Goal: Information Seeking & Learning: Find specific fact

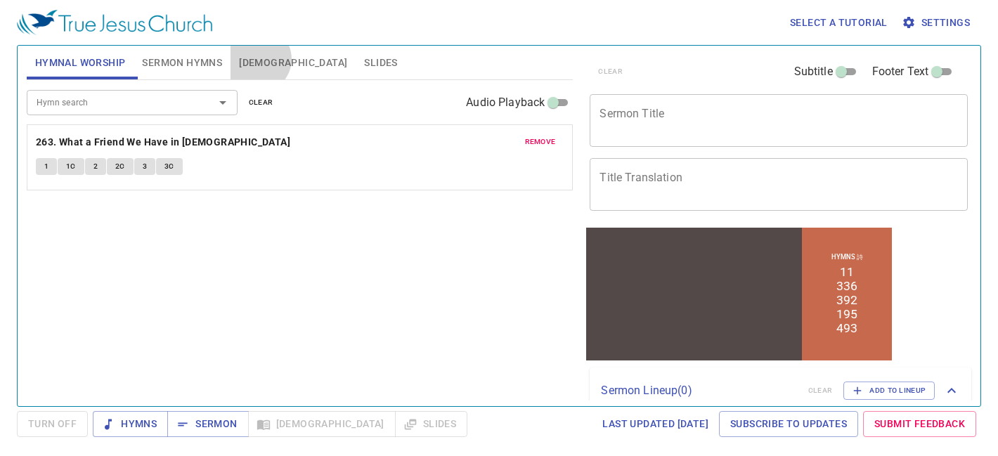
click at [258, 58] on span "Bible" at bounding box center [293, 63] width 108 height 18
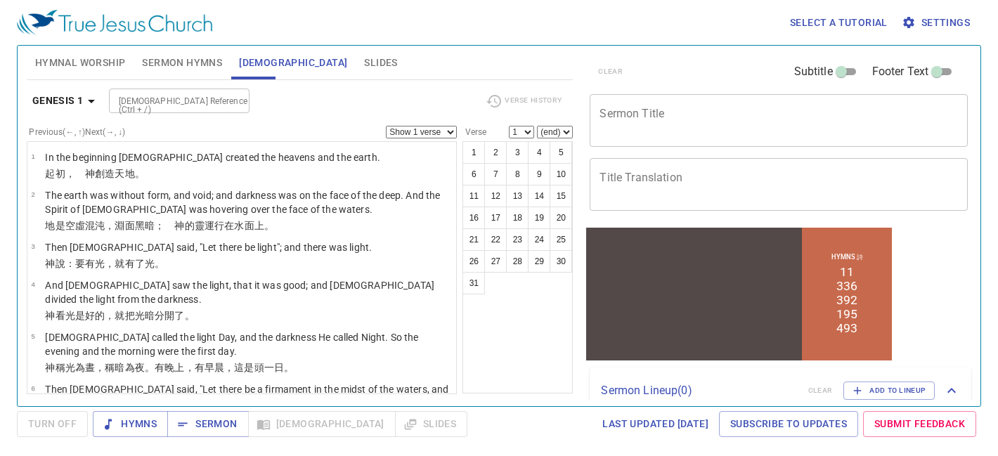
click at [70, 107] on b "Genesis 1" at bounding box center [57, 101] width 51 height 18
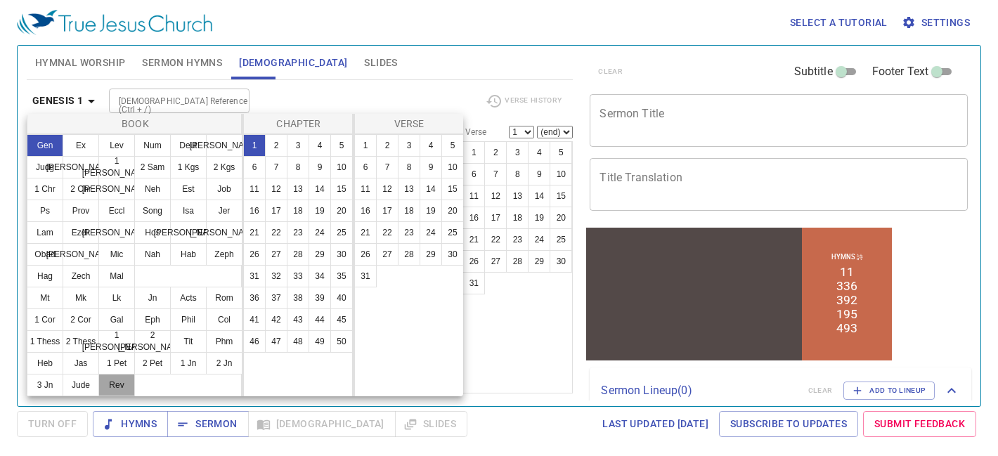
click at [108, 388] on button "Rev" at bounding box center [116, 385] width 37 height 22
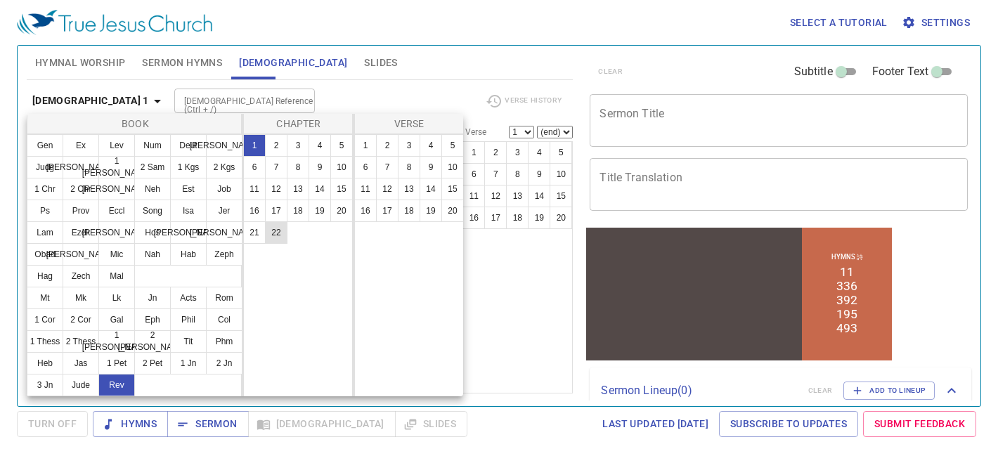
click at [271, 238] on button "22" at bounding box center [276, 232] width 22 height 22
click at [444, 214] on button "20" at bounding box center [452, 211] width 22 height 22
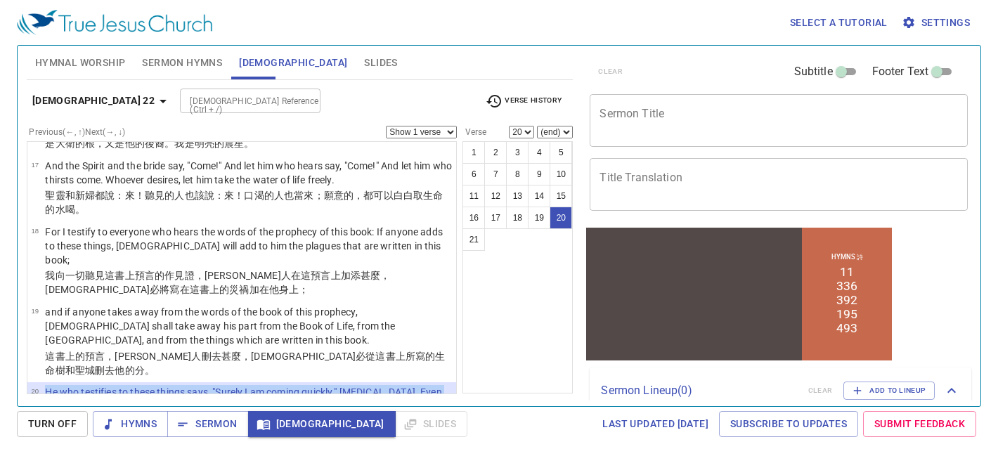
drag, startPoint x: 342, startPoint y: 336, endPoint x: 46, endPoint y: 304, distance: 297.0
click at [46, 385] on tbody "20 He who testifies to these things says, "Surely I am coming quickly." Amen. E…" at bounding box center [241, 408] width 421 height 46
copy tbody "He who testifies to these things says, "Surely I am coming quickly." Amen. Even…"
click at [95, 105] on b "Revelation 22" at bounding box center [93, 101] width 122 height 18
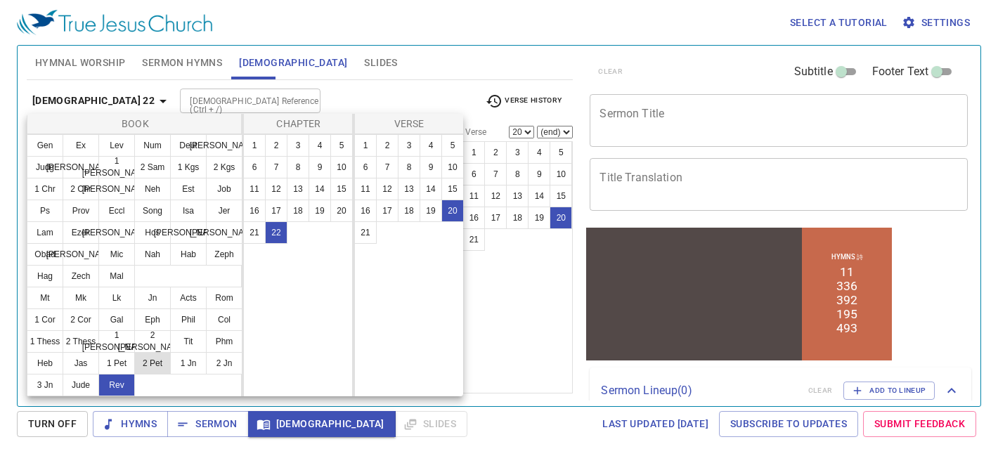
click at [152, 361] on button "2 Pet" at bounding box center [152, 363] width 37 height 22
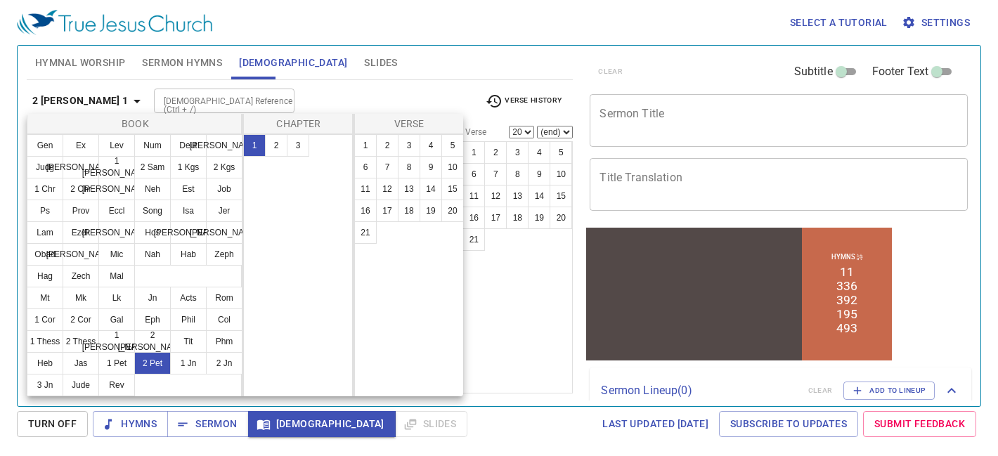
scroll to position [0, 0]
click at [299, 141] on button "3" at bounding box center [298, 145] width 22 height 22
click at [453, 168] on button "10" at bounding box center [452, 167] width 22 height 22
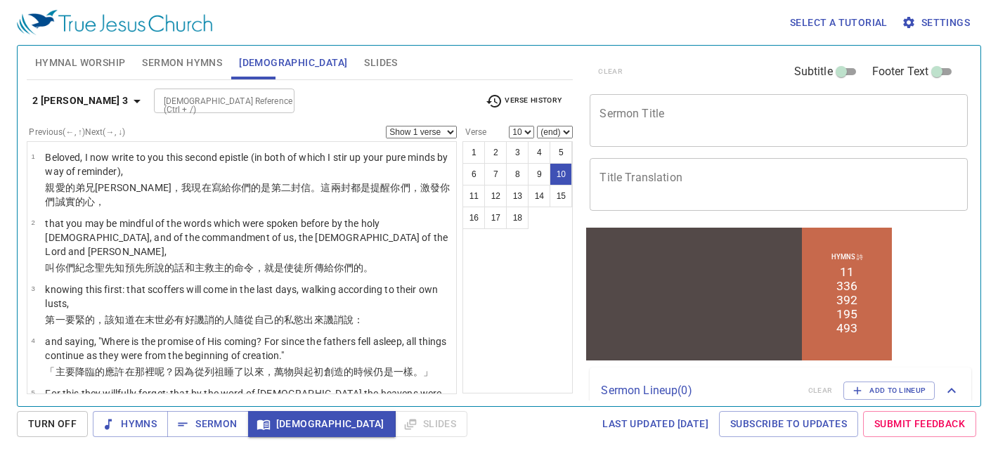
scroll to position [402, 0]
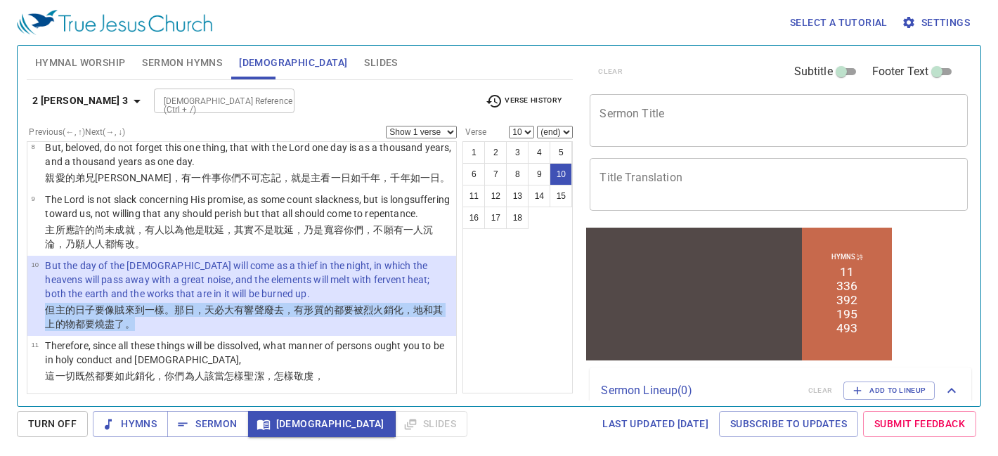
drag, startPoint x: 143, startPoint y: 300, endPoint x: 34, endPoint y: 287, distance: 109.7
click at [34, 303] on tr "但 主 的日子 要像 賊 來到 一樣。那日，天 必大有響聲 廢去 ，有形質的 都要被烈火 銷化 ，地 和 其 上 的物 都要燒盡了 。" at bounding box center [241, 318] width 421 height 30
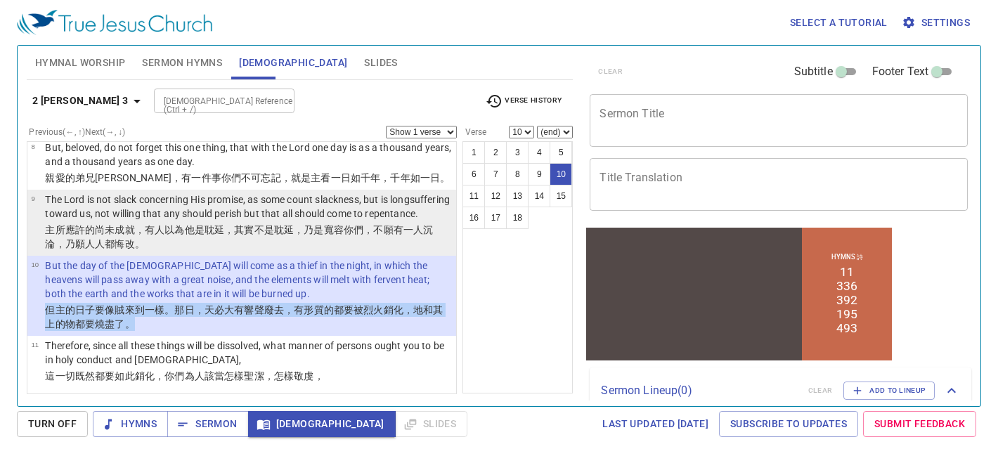
copy tr "但 主 的日子 要像 賊 來到 一樣。那日，天 必大有響聲 廢去 ，有形質的 都要被烈火 銷化 ，地 和 其 上 的物 都要燒盡了 。"
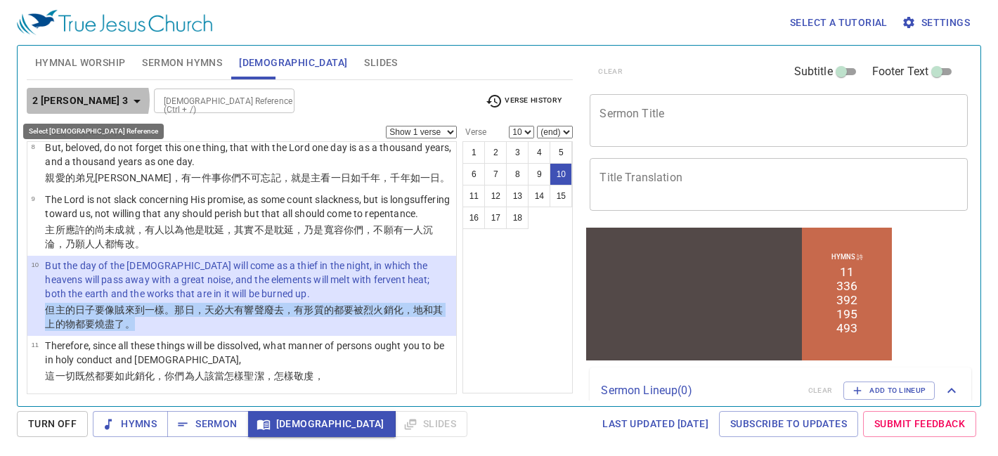
click at [134, 100] on icon "button" at bounding box center [137, 102] width 7 height 4
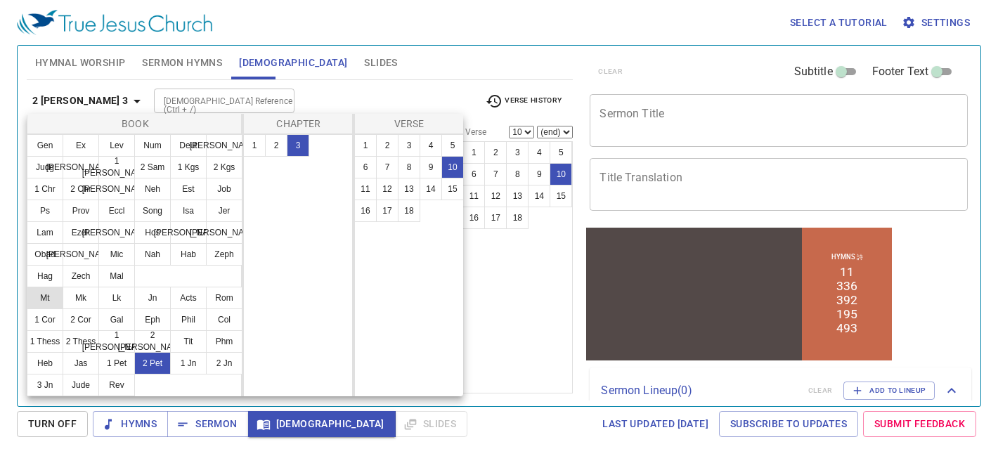
click at [53, 289] on button "Mt" at bounding box center [45, 298] width 37 height 22
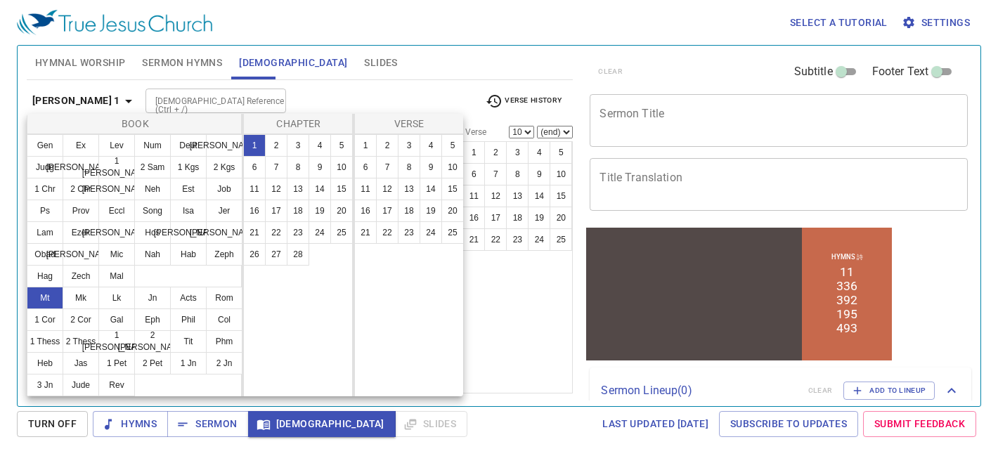
scroll to position [0, 0]
click at [304, 192] on button "13" at bounding box center [298, 189] width 22 height 22
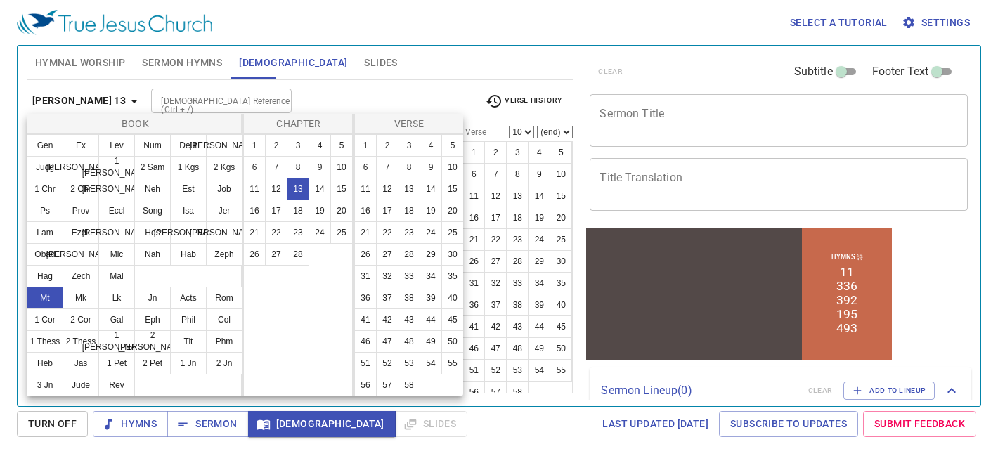
click at [409, 70] on div at bounding box center [499, 228] width 998 height 456
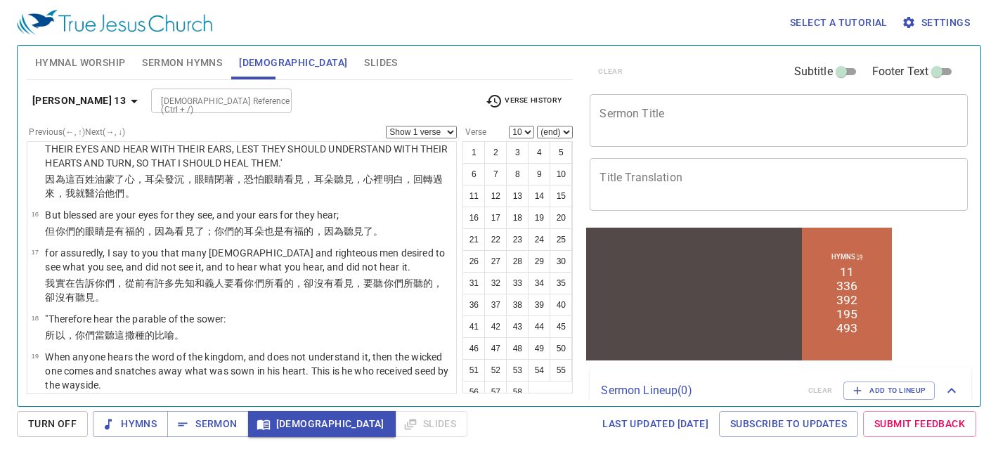
scroll to position [794, 0]
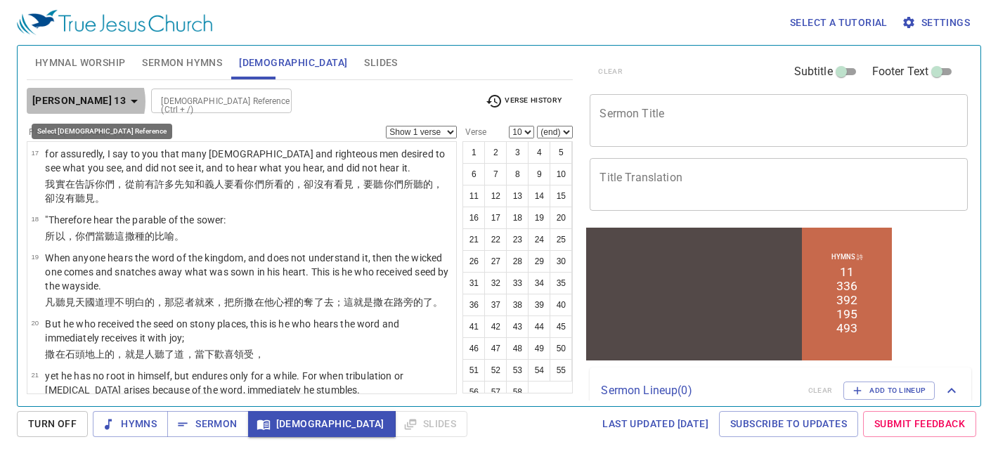
click at [85, 101] on b "Matthew 13" at bounding box center [78, 101] width 93 height 18
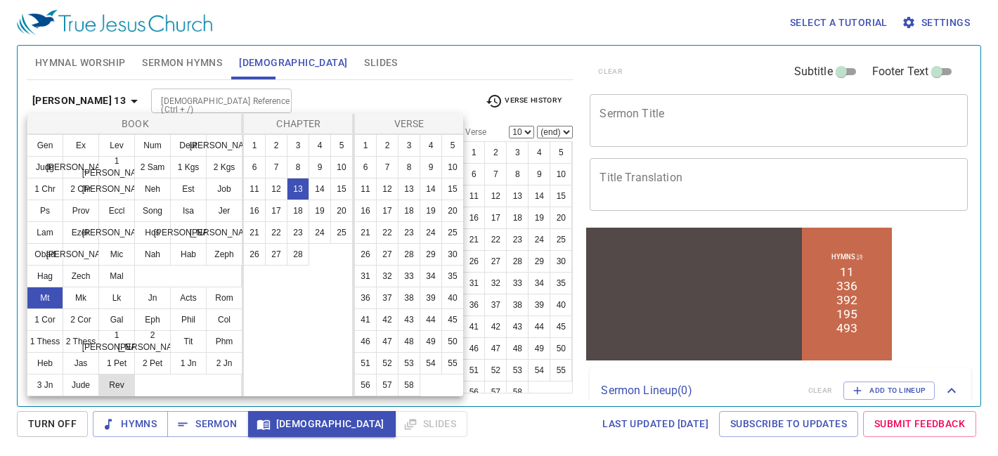
click at [117, 384] on button "Rev" at bounding box center [116, 385] width 37 height 22
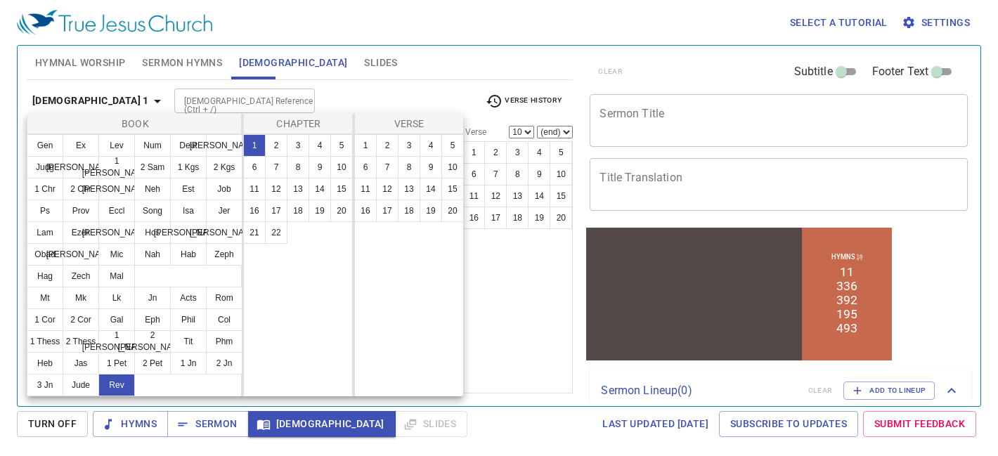
scroll to position [0, 0]
click at [262, 171] on button "6" at bounding box center [254, 167] width 22 height 22
click at [385, 148] on button "2" at bounding box center [387, 145] width 22 height 22
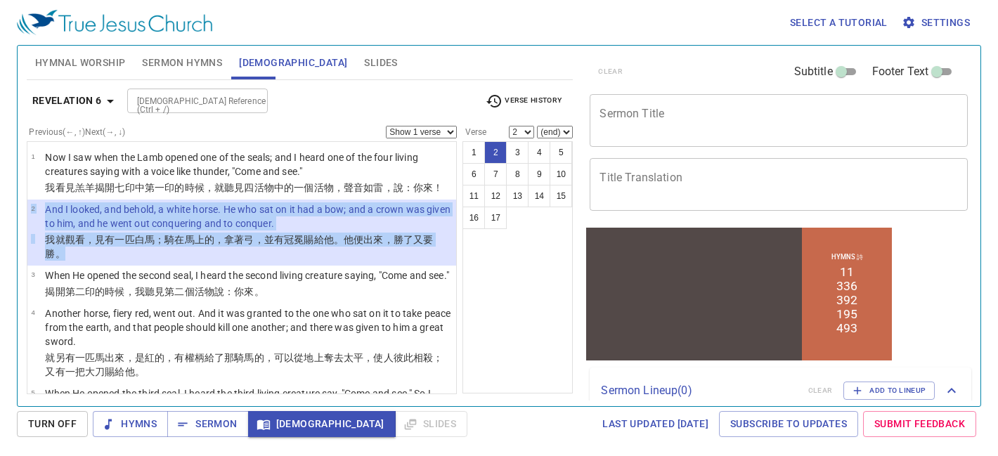
drag, startPoint x: 27, startPoint y: 238, endPoint x: 113, endPoint y: 257, distance: 87.8
click at [113, 257] on li "2 And I looked, and behold, a white horse. He who sat on it had a bow; and a cr…" at bounding box center [241, 233] width 429 height 66
click at [29, 240] on li "2 And I looked, and behold, a white horse. He who sat on it had a bow; and a cr…" at bounding box center [241, 233] width 429 height 66
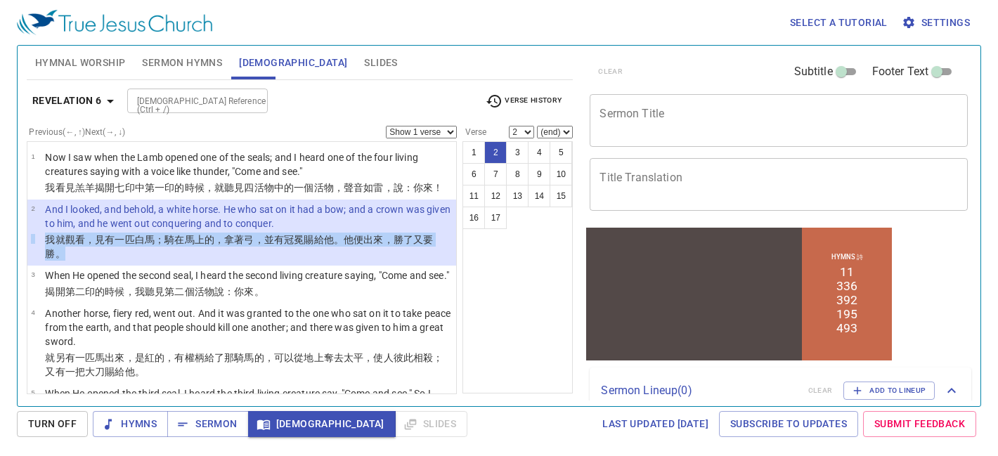
drag, startPoint x: 32, startPoint y: 238, endPoint x: 65, endPoint y: 252, distance: 36.8
click at [67, 254] on tr "我就 觀看 ，見 有一匹白 馬 ；騎 在馬上 的，拿著 弓 ，並 有冠冕 賜給 他 。他便出來 ，勝了 又要 勝 。" at bounding box center [241, 248] width 421 height 30
copy tr "我就 觀看 ，見 有一匹白 馬 ；騎 在馬上 的，拿著 弓 ，並 有冠冕 賜給 他 。他便出來 ，勝了 又要 勝 。"
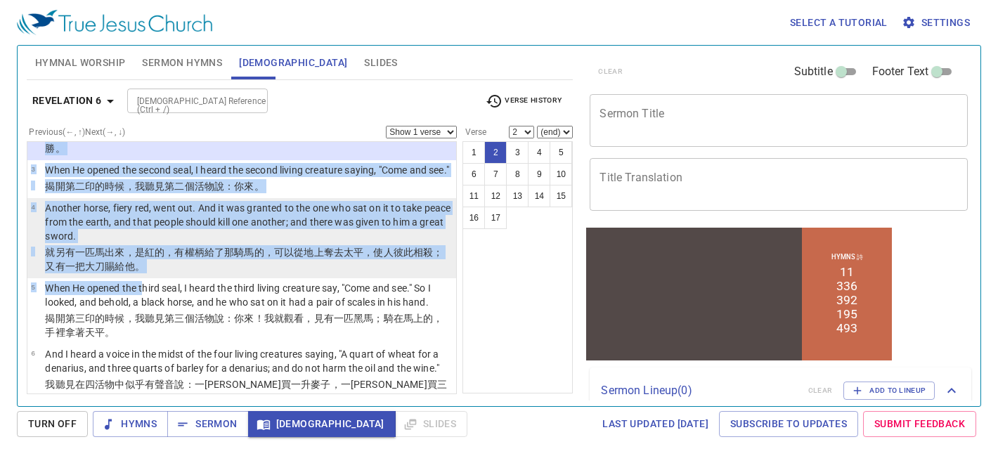
scroll to position [142, 0]
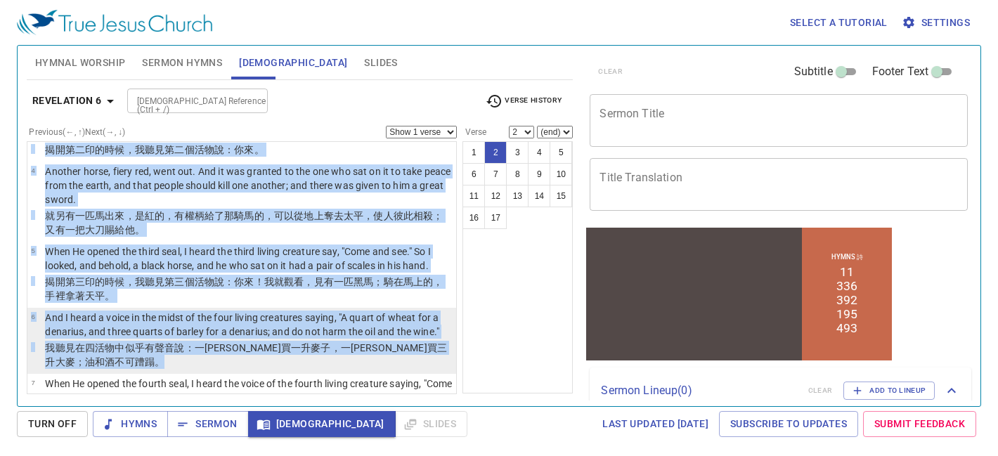
drag, startPoint x: 43, startPoint y: 169, endPoint x: 148, endPoint y: 377, distance: 232.9
click at [148, 377] on ul "1 Now I saw when the Lamb opened one of the seals; and I heard one of the four …" at bounding box center [242, 267] width 431 height 253
copy ul "And I looked, and behold, a white horse. He who sat on it had a bow; and a crow…"
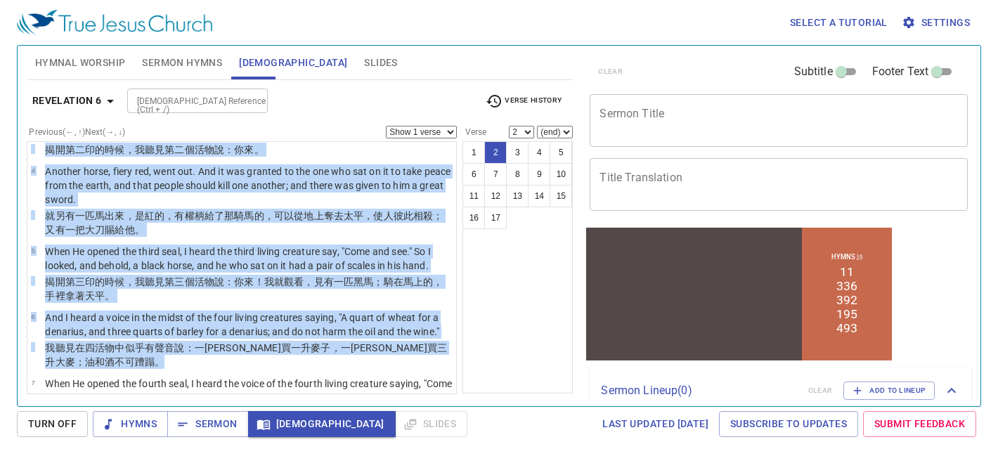
copy ul "And I looked, and behold, a white horse. He who sat on it had a bow; and a crow…"
click at [78, 100] on b "Revelation 6" at bounding box center [67, 101] width 70 height 18
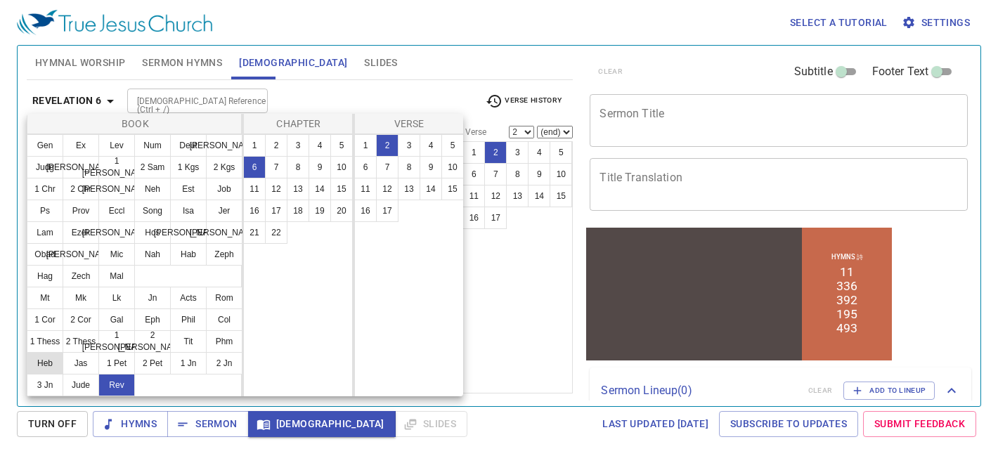
click at [51, 361] on button "Heb" at bounding box center [45, 363] width 37 height 22
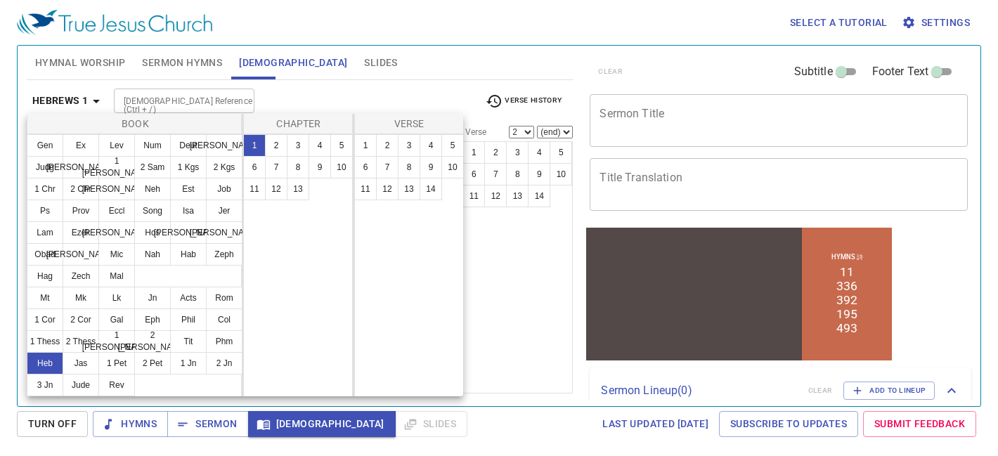
scroll to position [0, 0]
click at [316, 156] on button "9" at bounding box center [320, 167] width 22 height 22
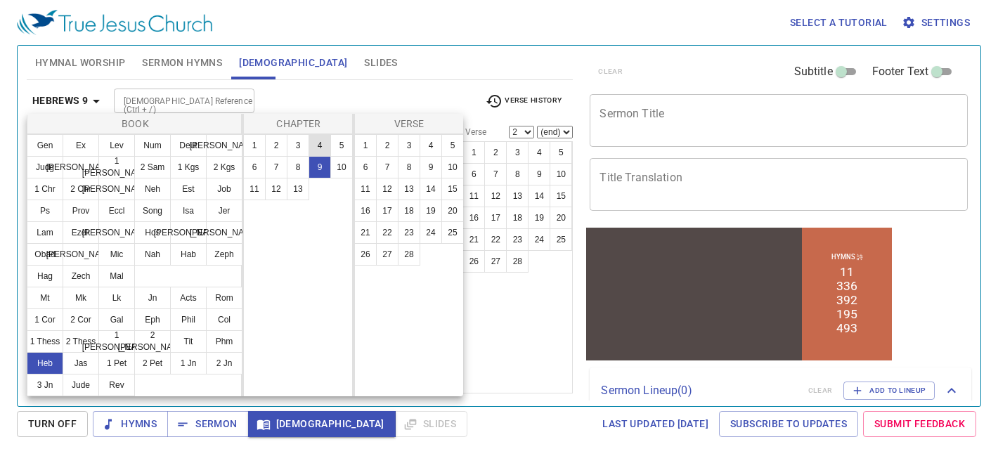
click at [323, 143] on button "4" at bounding box center [320, 145] width 22 height 22
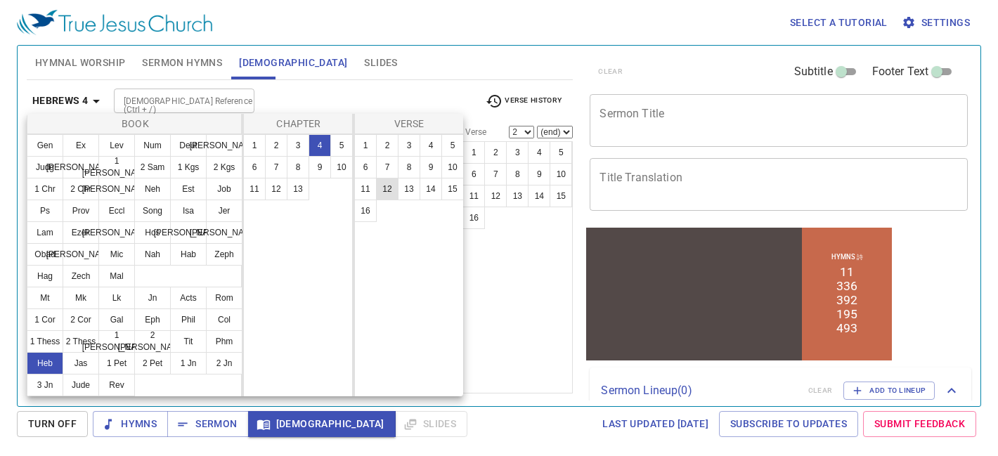
click at [380, 190] on button "12" at bounding box center [387, 189] width 22 height 22
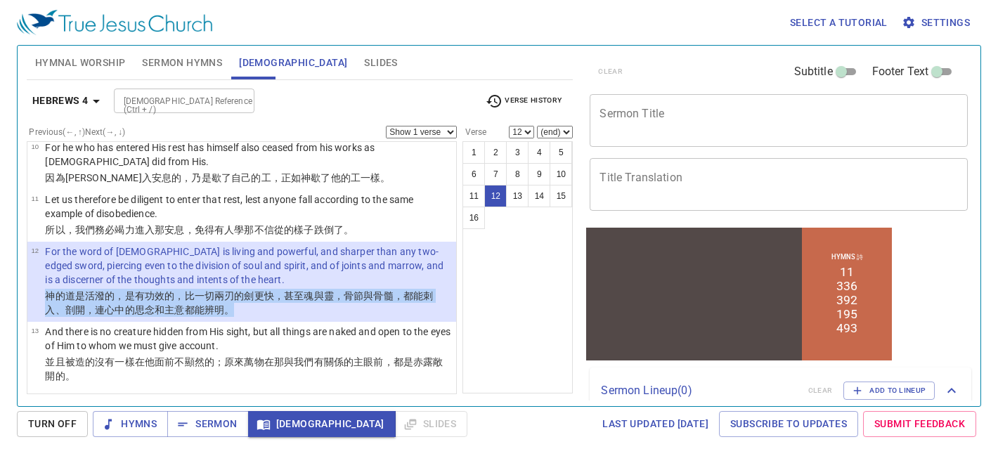
drag, startPoint x: 268, startPoint y: 298, endPoint x: 34, endPoint y: 280, distance: 234.0
click at [34, 289] on tr "神 的道 是活潑的 ，是有功效的 ，比 一切 兩刃 的劍 更快 ，甚至 魂 與 靈 ，骨節 與 骨髓 ，都能刺 入 、剖開 ，連 心 中的思念 和 主意 都能…" at bounding box center [241, 304] width 421 height 30
copy tr "神 的道 是活潑的 ，是有功效的 ，比 一切 兩刃 的劍 更快 ，甚至 魂 與 靈 ，骨節 與 骨髓 ，都能刺 入 、剖開 ，連 心 中的思念 和 主意 都能…"
click at [74, 101] on b "Hebrews 4" at bounding box center [60, 101] width 56 height 18
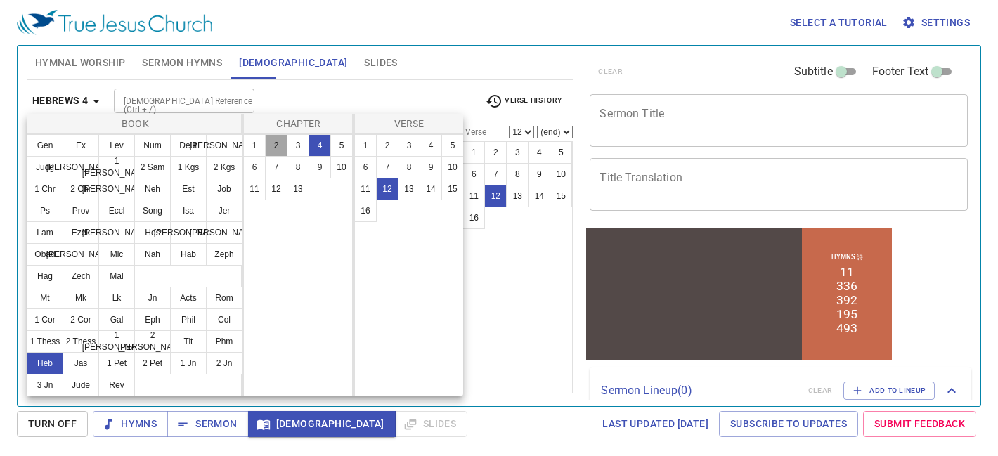
click at [271, 143] on button "2" at bounding box center [276, 145] width 22 height 22
click at [354, 147] on div "1 2 3 4 5 6 7 8 9 10 11 12 13 14 15 16 17 18" at bounding box center [409, 265] width 110 height 262
click at [367, 147] on button "1" at bounding box center [365, 145] width 22 height 22
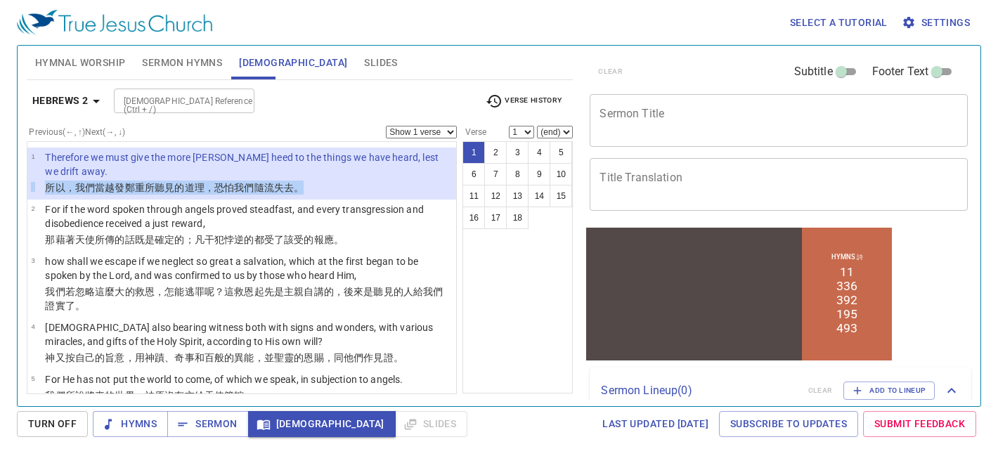
drag, startPoint x: 323, startPoint y: 185, endPoint x: 34, endPoint y: 181, distance: 288.9
click at [34, 181] on tr "所以 ，我們 當 越 發鄭重 所聽見 的道理，恐怕 我們隨流失去 。" at bounding box center [241, 189] width 421 height 16
copy tr "所以 ，我們 當 越 發鄭重 所聽見 的道理，恐怕 我們隨流失去 。"
click at [82, 100] on b "Hebrews 2" at bounding box center [60, 101] width 56 height 18
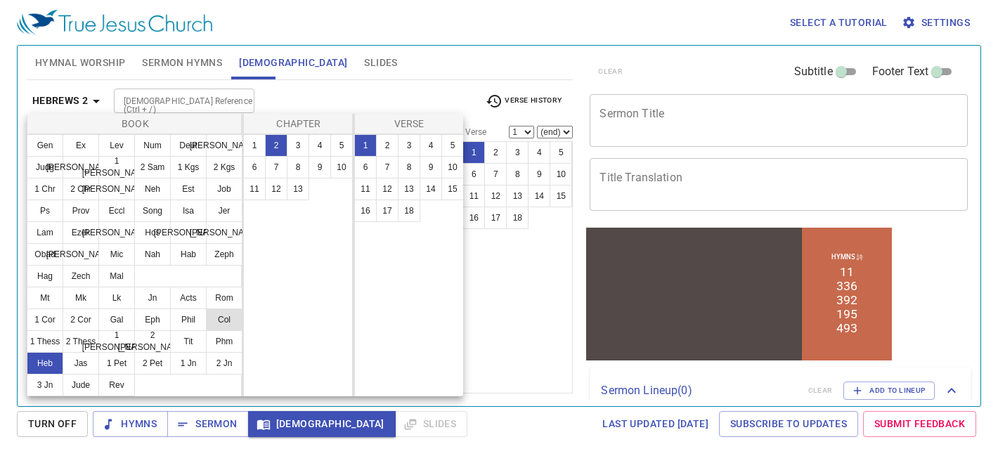
click at [222, 325] on button "Col" at bounding box center [224, 320] width 37 height 22
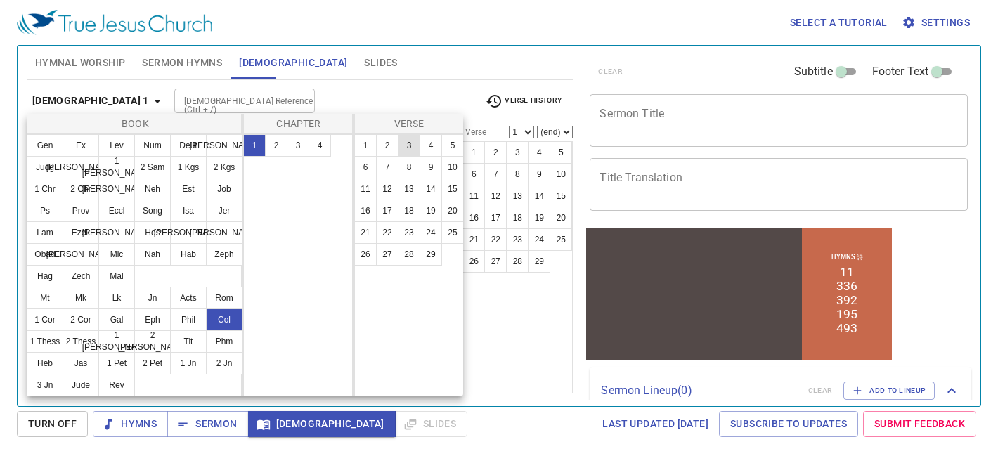
click at [415, 146] on button "3" at bounding box center [409, 145] width 22 height 22
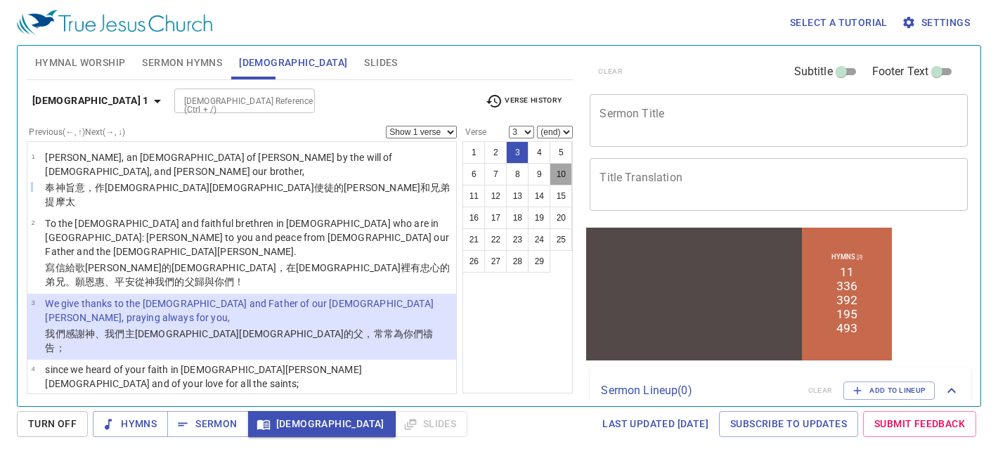
click at [564, 182] on button "10" at bounding box center [561, 174] width 22 height 22
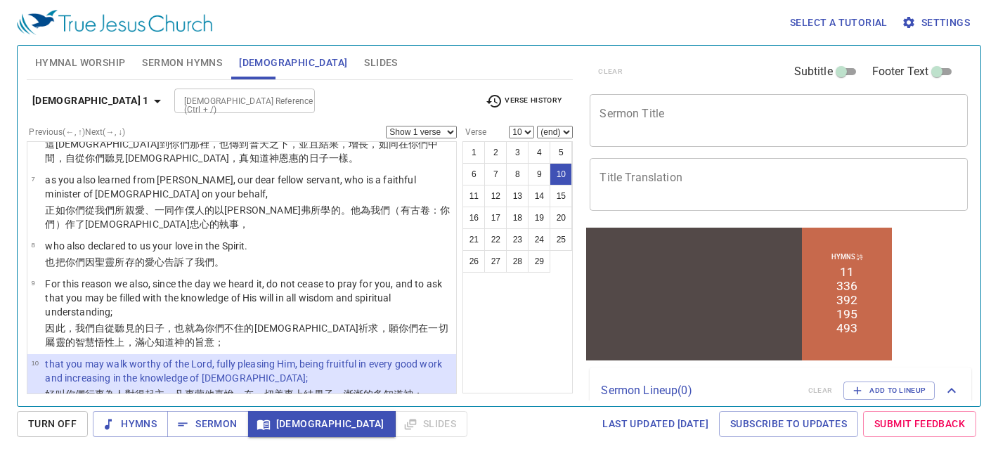
click at [78, 103] on b "Colossians 1" at bounding box center [90, 101] width 117 height 18
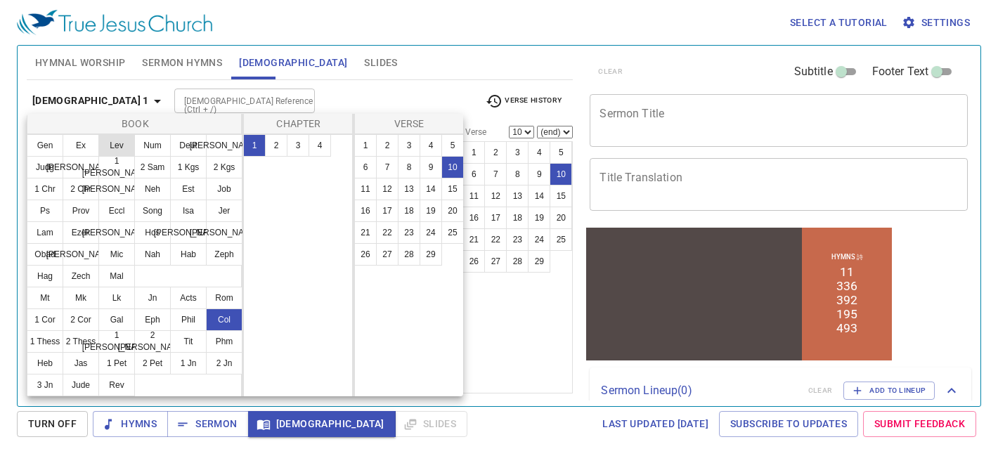
click at [121, 148] on button "Lev" at bounding box center [116, 145] width 37 height 22
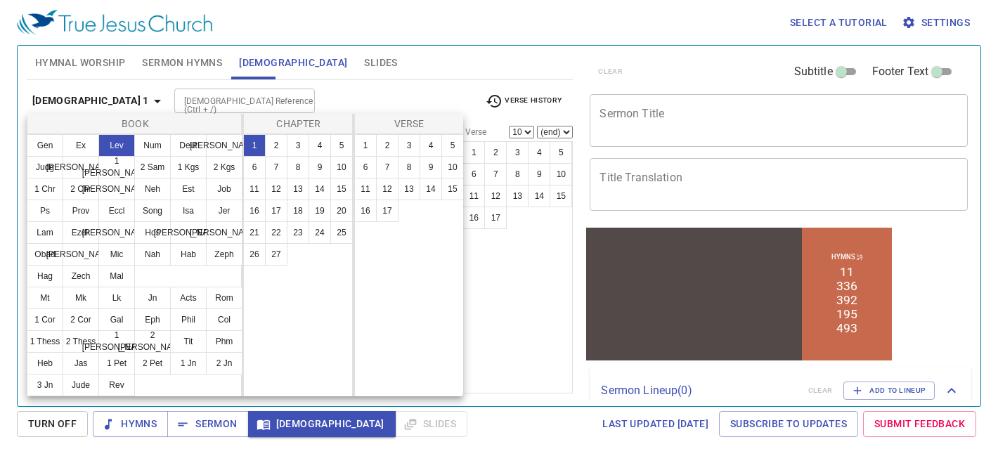
scroll to position [0, 0]
click at [297, 240] on button "23" at bounding box center [298, 232] width 22 height 22
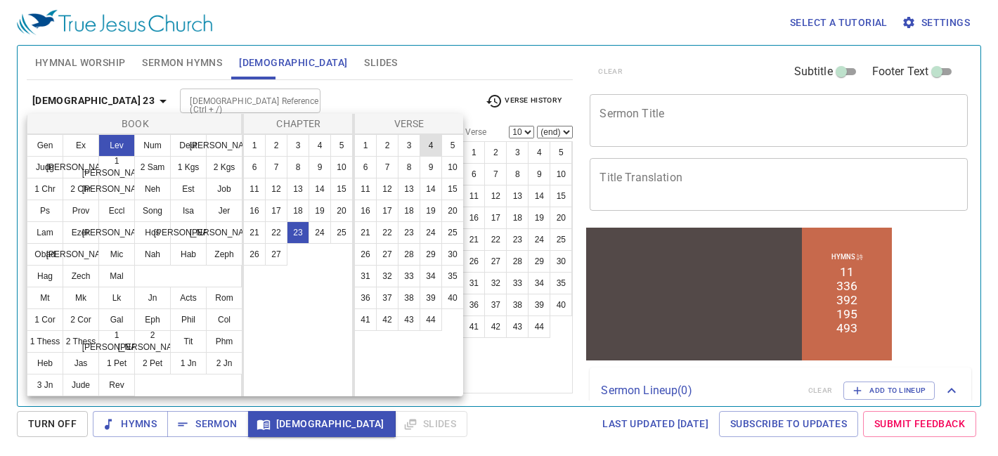
click at [434, 153] on button "4" at bounding box center [431, 145] width 22 height 22
select select "4"
